Goal: Task Accomplishment & Management: Manage account settings

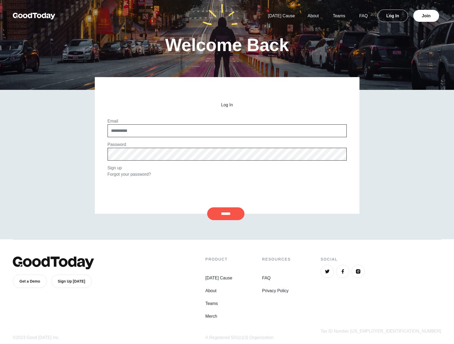
click at [418, 24] on div "Today's Cause About Teams FAQ Log In Join" at bounding box center [227, 16] width 454 height 32
click at [422, 18] on link "Join" at bounding box center [426, 16] width 26 height 12
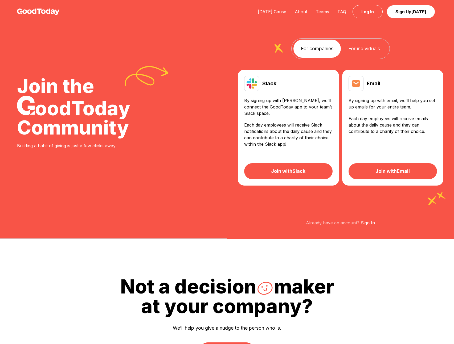
click at [344, 51] on link "For individuals" at bounding box center [364, 49] width 47 height 18
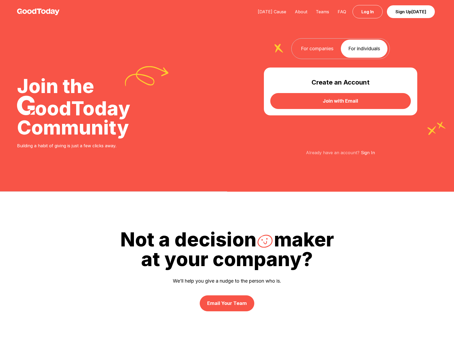
click at [314, 48] on link "For companies" at bounding box center [316, 49] width 47 height 18
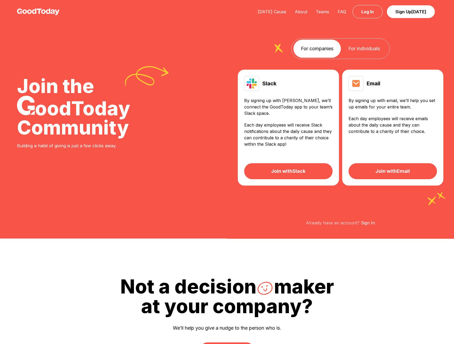
click at [371, 47] on link "For individuals" at bounding box center [364, 49] width 47 height 18
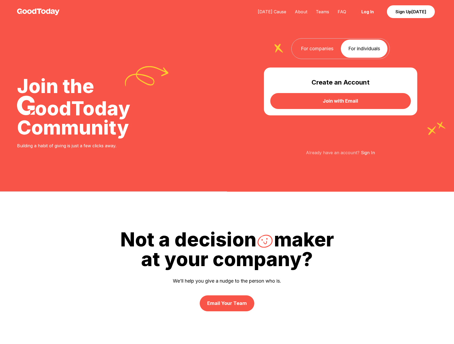
click at [367, 12] on link "Log In" at bounding box center [367, 11] width 30 height 13
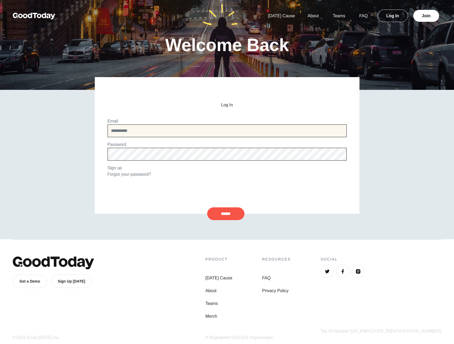
click at [169, 137] on input "email" at bounding box center [227, 131] width 239 height 13
click at [174, 132] on input "email" at bounding box center [227, 131] width 239 height 13
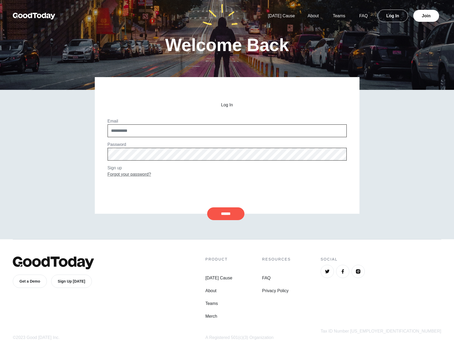
click at [143, 176] on link "Forgot your password?" at bounding box center [130, 174] width 44 height 5
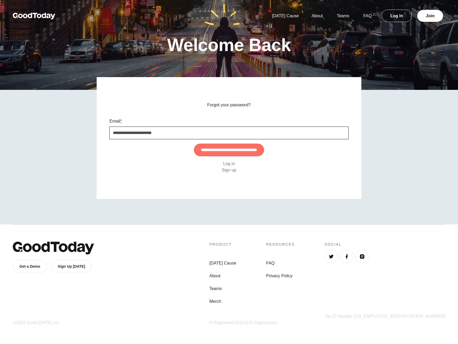
type input "**********"
click at [194, 151] on input "**********" at bounding box center [229, 150] width 71 height 13
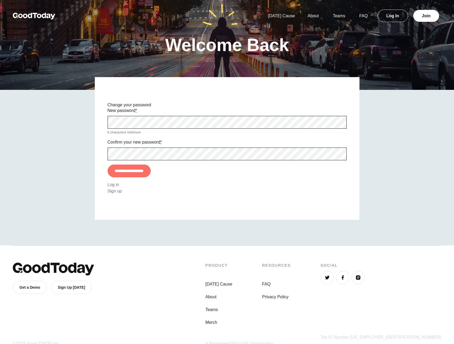
click at [151, 171] on input "**********" at bounding box center [129, 171] width 43 height 13
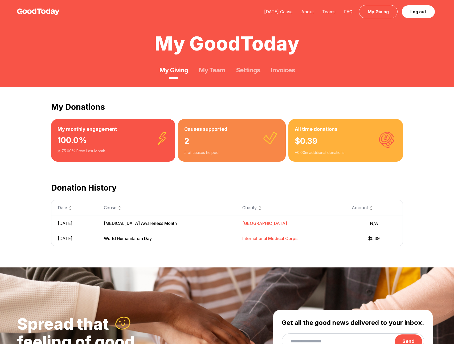
click at [403, 193] on div "My Donations My monthly engagement 100.0 % 75.00 % From Last Month Causes suppo…" at bounding box center [227, 177] width 454 height 181
drag, startPoint x: 207, startPoint y: 132, endPoint x: 93, endPoint y: 144, distance: 114.8
click at [202, 144] on div "Causes supported 2 # of causes helped" at bounding box center [232, 140] width 108 height 43
click at [50, 145] on div "My Donations My monthly engagement 100.0 % 75.00 % From Last Month Causes suppo…" at bounding box center [227, 177] width 454 height 181
drag, startPoint x: 64, startPoint y: 142, endPoint x: 100, endPoint y: 140, distance: 36.3
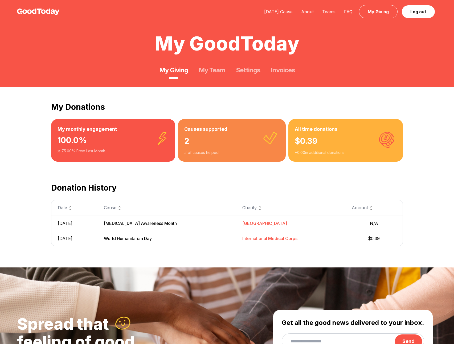
click at [91, 141] on div "100.0 %" at bounding box center [113, 140] width 111 height 15
click at [100, 140] on div "100.0 %" at bounding box center [113, 140] width 111 height 15
drag, startPoint x: 73, startPoint y: 138, endPoint x: 65, endPoint y: 139, distance: 8.3
click at [65, 139] on div "100.0 %" at bounding box center [113, 140] width 111 height 15
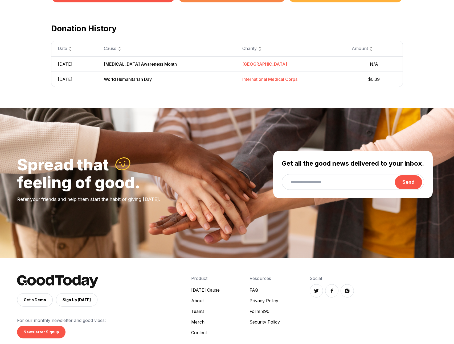
scroll to position [179, 0]
